Goal: Entertainment & Leisure: Consume media (video, audio)

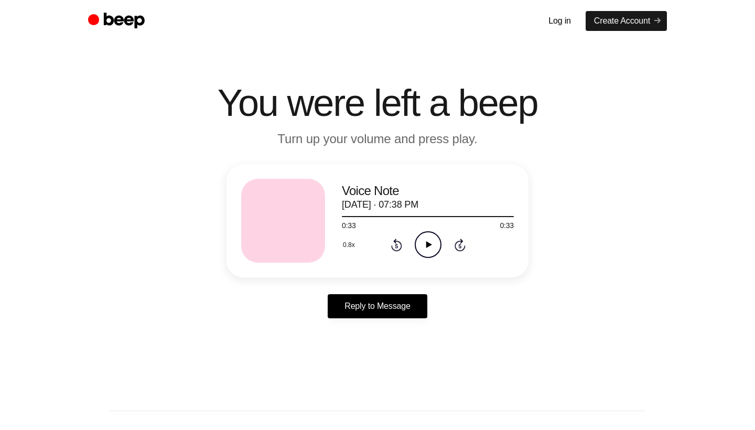
click at [420, 238] on icon "Play Audio" at bounding box center [427, 244] width 27 height 27
click at [420, 238] on icon "Pause Audio" at bounding box center [427, 244] width 27 height 27
click at [422, 241] on icon "Play Audio" at bounding box center [427, 244] width 27 height 27
click at [422, 241] on icon "Pause Audio" at bounding box center [427, 244] width 27 height 27
click at [422, 241] on icon "Play Audio" at bounding box center [427, 244] width 27 height 27
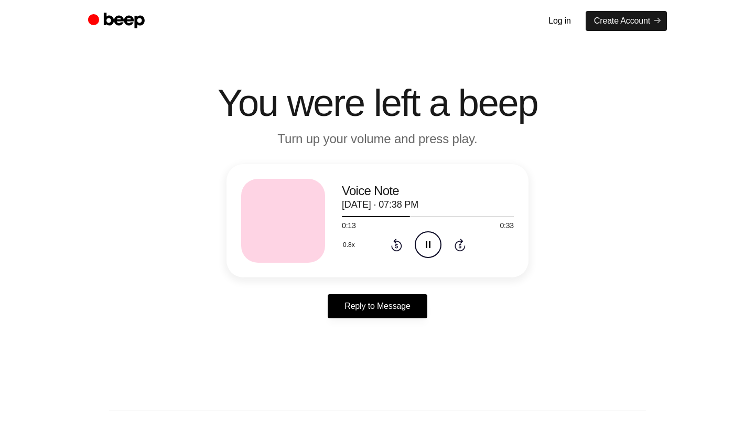
click at [422, 241] on icon "Pause Audio" at bounding box center [427, 244] width 27 height 27
click at [422, 241] on icon "Play Audio" at bounding box center [427, 244] width 27 height 27
click at [422, 241] on icon "Pause Audio" at bounding box center [427, 244] width 27 height 27
click at [422, 241] on icon "Play Audio" at bounding box center [427, 244] width 27 height 27
click at [422, 241] on icon "Pause Audio" at bounding box center [427, 244] width 27 height 27
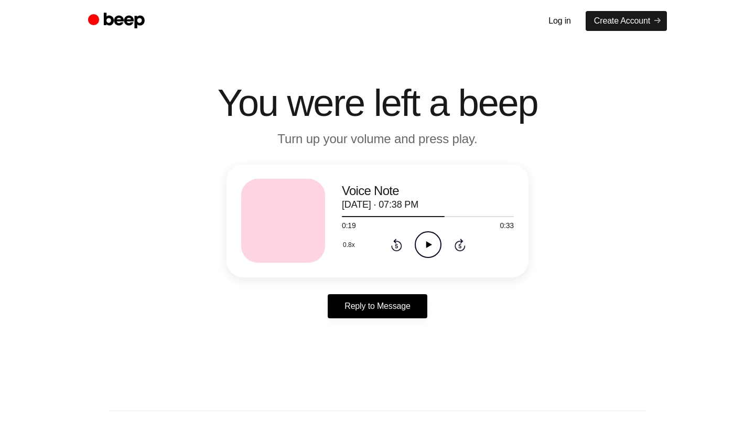
click at [422, 241] on icon "Play Audio" at bounding box center [427, 244] width 27 height 27
click at [422, 241] on icon "Pause Audio" at bounding box center [427, 244] width 27 height 27
click at [399, 247] on icon "Rewind 5 seconds" at bounding box center [396, 245] width 12 height 14
click at [427, 246] on icon at bounding box center [428, 244] width 6 height 7
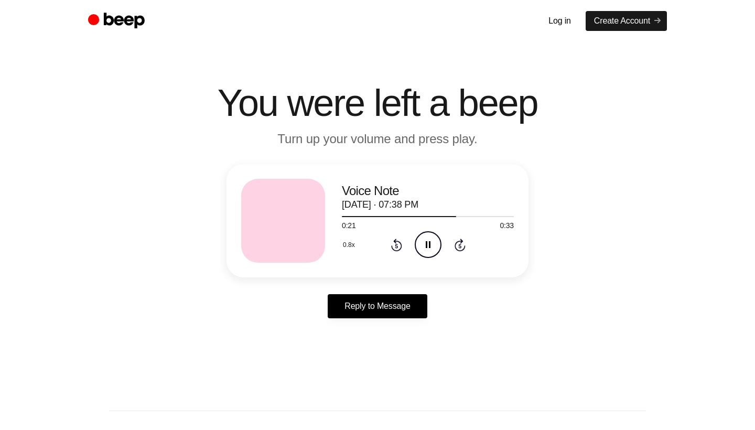
click at [427, 246] on icon "Pause Audio" at bounding box center [427, 244] width 27 height 27
click at [427, 246] on icon at bounding box center [428, 244] width 6 height 7
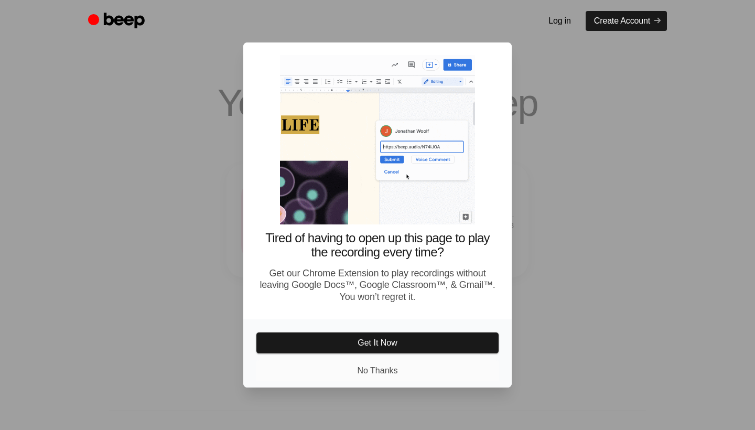
click at [390, 381] on button "No Thanks" at bounding box center [377, 370] width 243 height 21
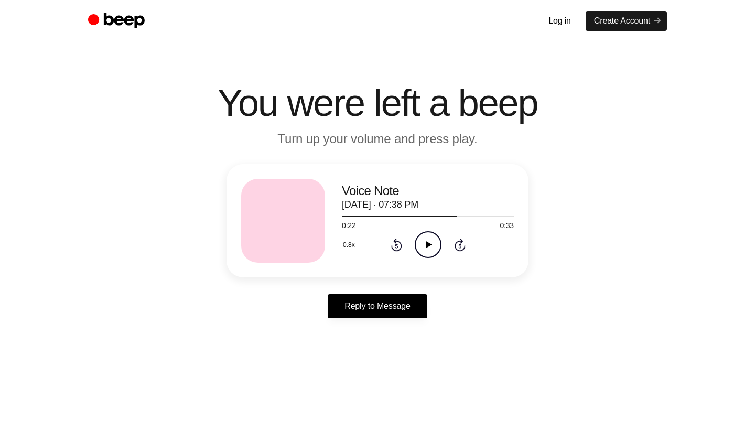
click at [429, 252] on icon "Play Audio" at bounding box center [427, 244] width 27 height 27
click at [429, 252] on icon "Pause Audio" at bounding box center [427, 244] width 27 height 27
click at [435, 239] on icon "Play Audio" at bounding box center [427, 244] width 27 height 27
click at [434, 231] on icon "Pause Audio" at bounding box center [427, 244] width 27 height 27
click at [431, 240] on icon "Play Audio" at bounding box center [427, 244] width 27 height 27
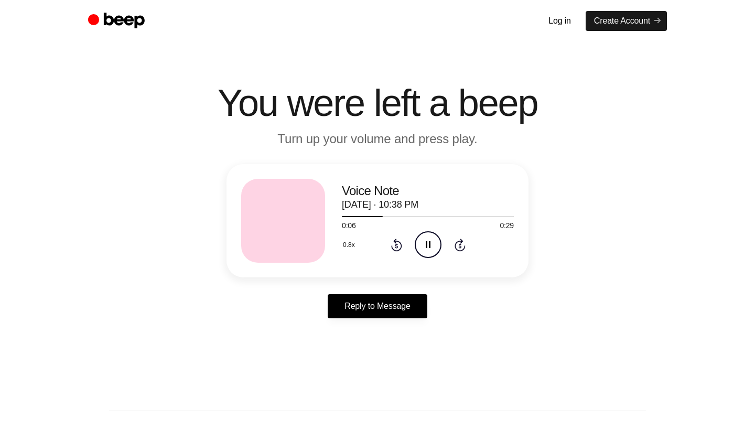
click at [431, 240] on icon "Pause Audio" at bounding box center [427, 244] width 27 height 27
click at [431, 240] on icon "Play Audio" at bounding box center [427, 244] width 27 height 27
click at [431, 240] on icon "Pause Audio" at bounding box center [427, 244] width 27 height 27
click at [431, 240] on icon "Play Audio" at bounding box center [427, 244] width 27 height 27
click at [431, 240] on icon "Pause Audio" at bounding box center [427, 244] width 27 height 27
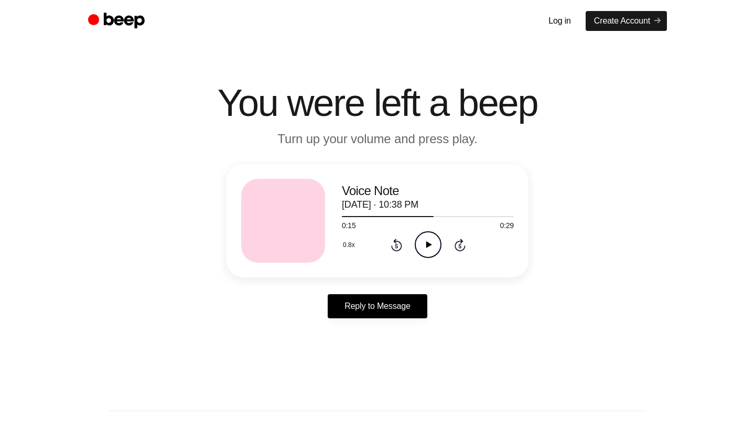
click at [431, 240] on icon "Play Audio" at bounding box center [427, 244] width 27 height 27
click at [428, 239] on icon "Pause Audio" at bounding box center [427, 244] width 27 height 27
click at [427, 240] on icon "Play Audio" at bounding box center [427, 244] width 27 height 27
click at [427, 240] on icon "Pause Audio" at bounding box center [427, 244] width 27 height 27
click at [427, 240] on icon "Play Audio" at bounding box center [427, 244] width 27 height 27
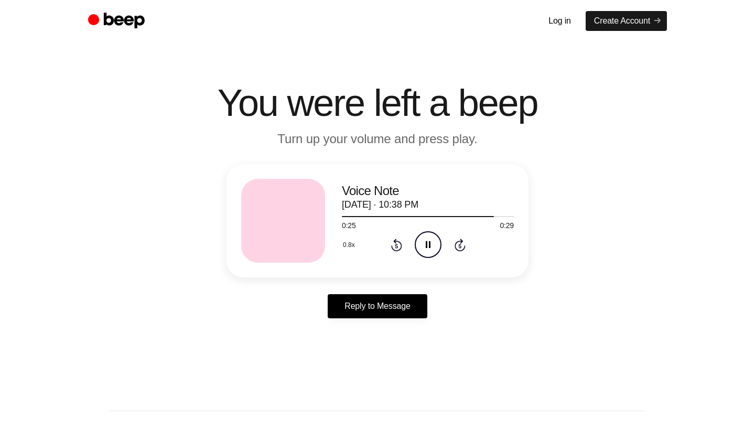
click at [427, 240] on icon "Pause Audio" at bounding box center [427, 244] width 27 height 27
click at [427, 240] on icon "Play Audio" at bounding box center [427, 244] width 27 height 27
click at [427, 240] on icon "Pause Audio" at bounding box center [427, 244] width 27 height 27
click at [427, 240] on icon "Play Audio" at bounding box center [427, 244] width 27 height 27
